Goal: Information Seeking & Learning: Learn about a topic

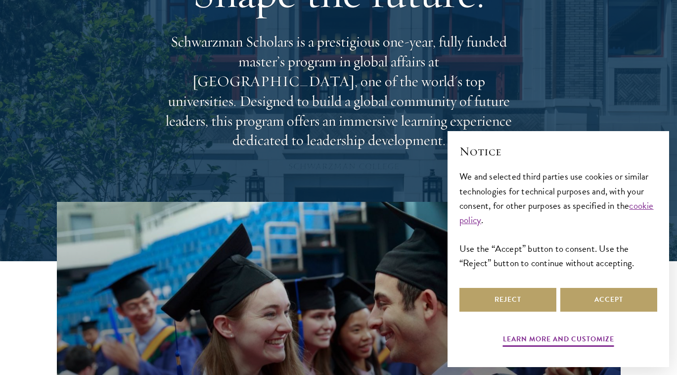
scroll to position [302, 0]
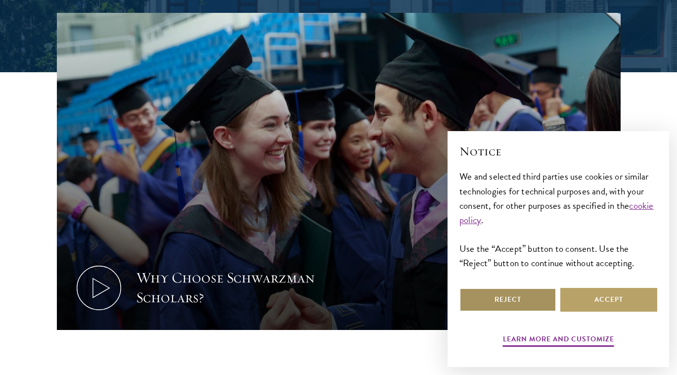
click at [530, 301] on button "Reject" at bounding box center [507, 300] width 97 height 24
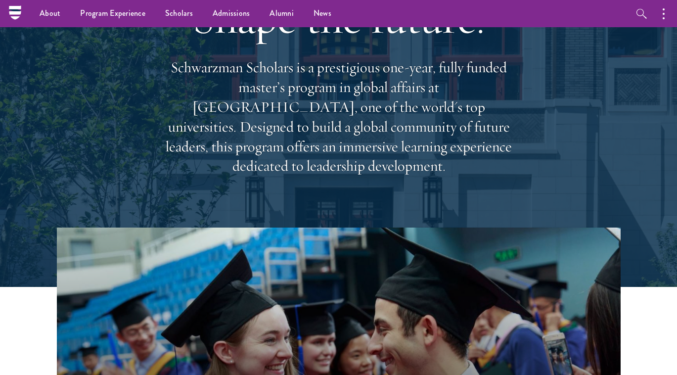
scroll to position [25, 0]
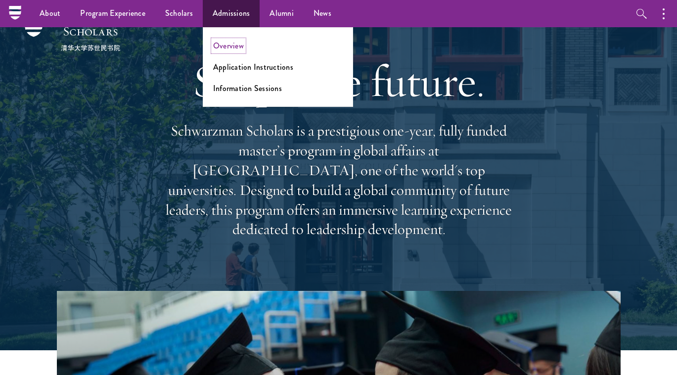
click at [225, 42] on link "Overview" at bounding box center [228, 45] width 31 height 11
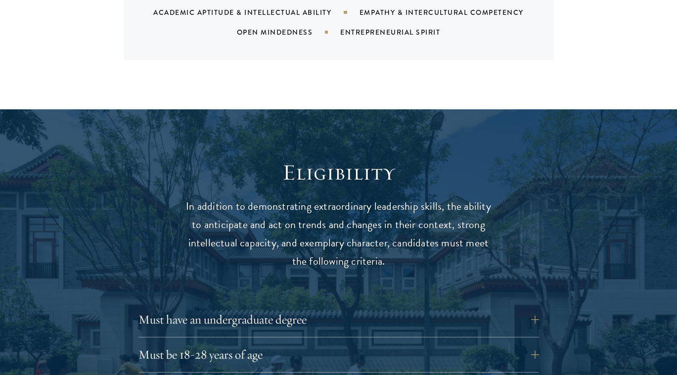
scroll to position [1349, 0]
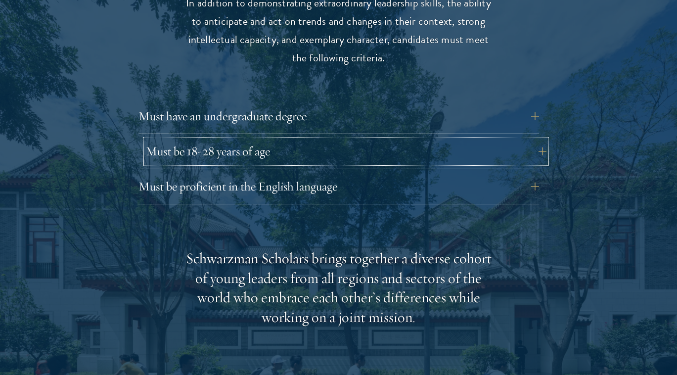
click at [273, 141] on button "Must be 18-28 years of age" at bounding box center [346, 151] width 400 height 24
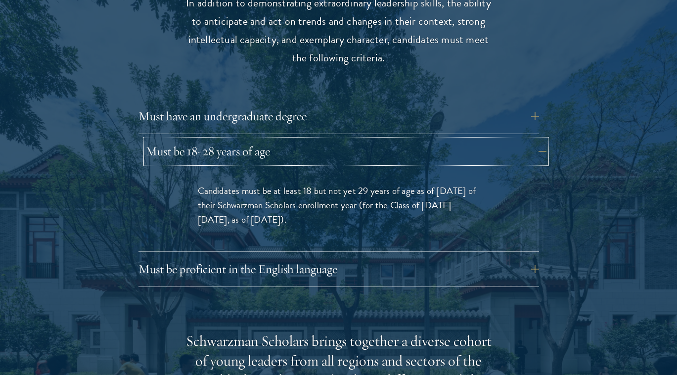
click at [273, 141] on button "Must be 18-28 years of age" at bounding box center [346, 151] width 400 height 24
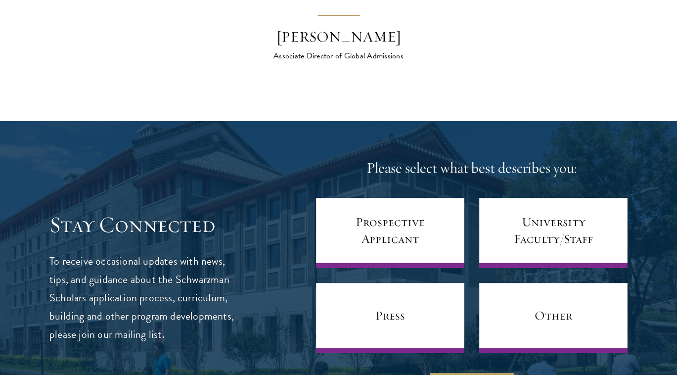
scroll to position [3791, 0]
